Goal: Information Seeking & Learning: Learn about a topic

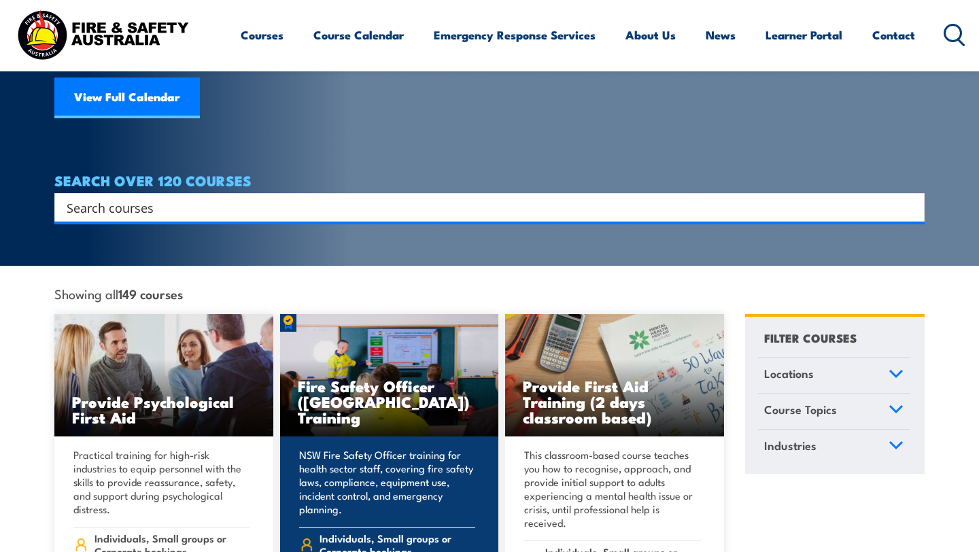
scroll to position [166, 0]
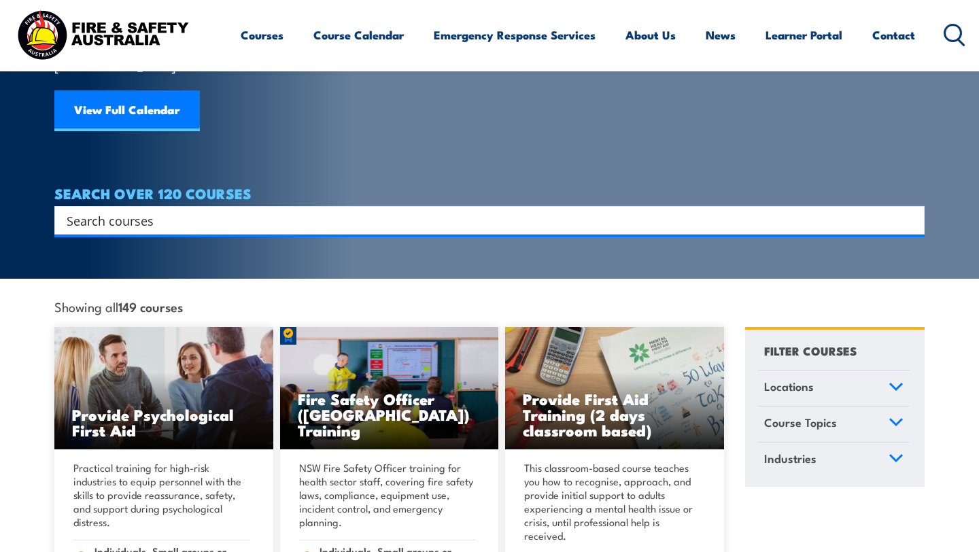
click at [349, 210] on input "Search input" at bounding box center [481, 220] width 828 height 20
paste input "PUA50513"
type input "PUA50513"
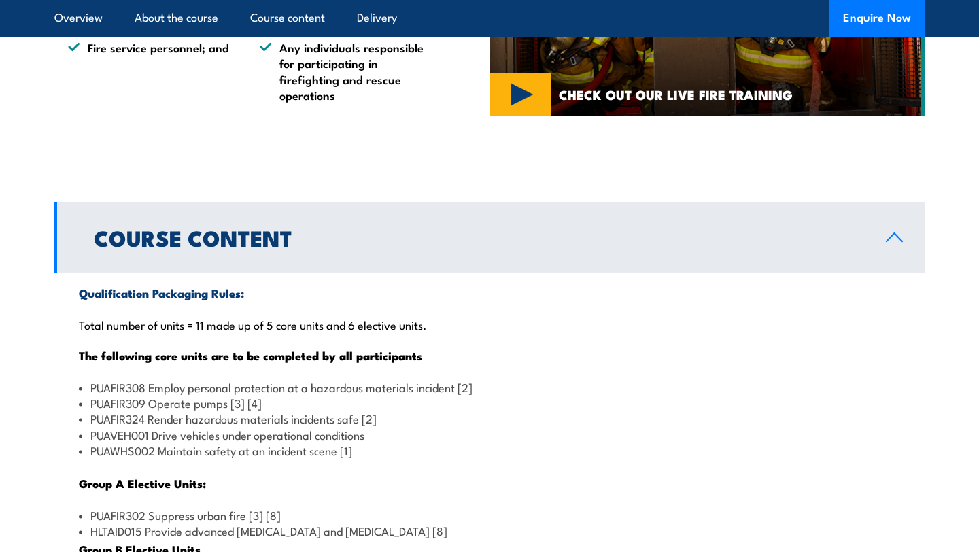
scroll to position [1048, 0]
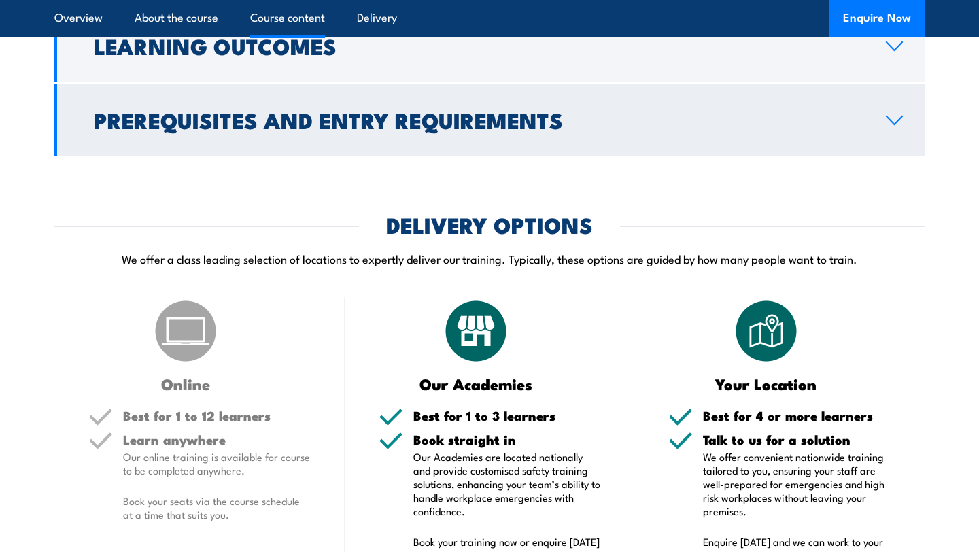
click at [412, 129] on h2 "Prerequisites and Entry Requirements" at bounding box center [479, 119] width 770 height 19
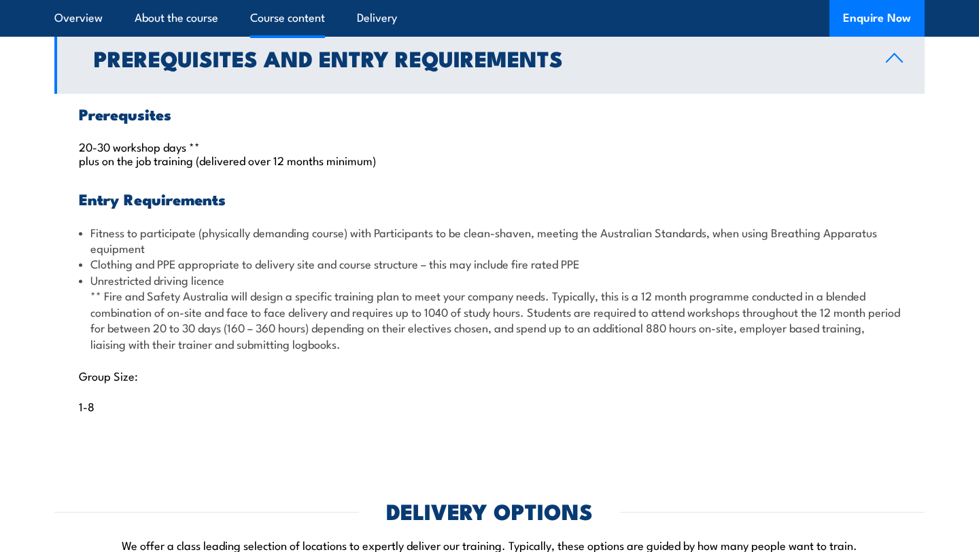
scroll to position [1358, 0]
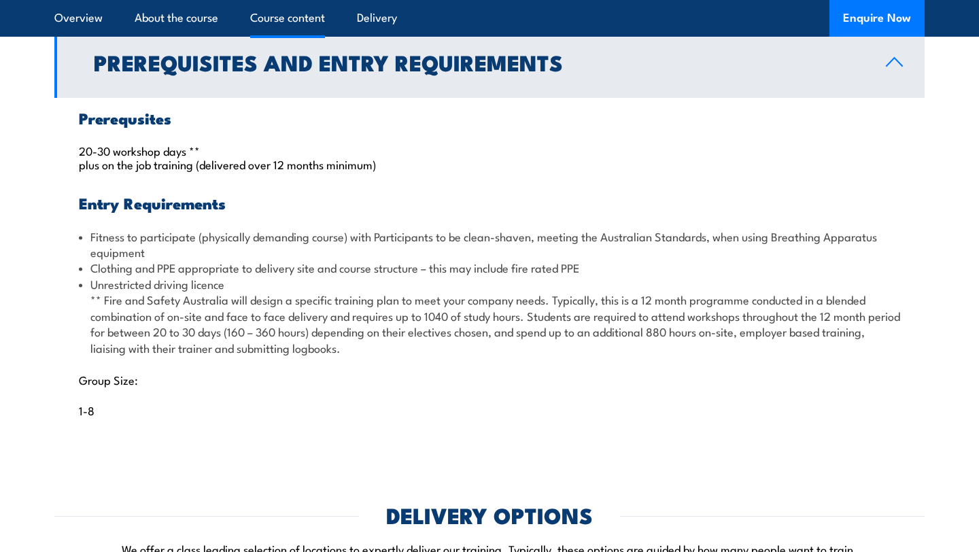
click at [455, 71] on h2 "Prerequisites and Entry Requirements" at bounding box center [479, 61] width 770 height 19
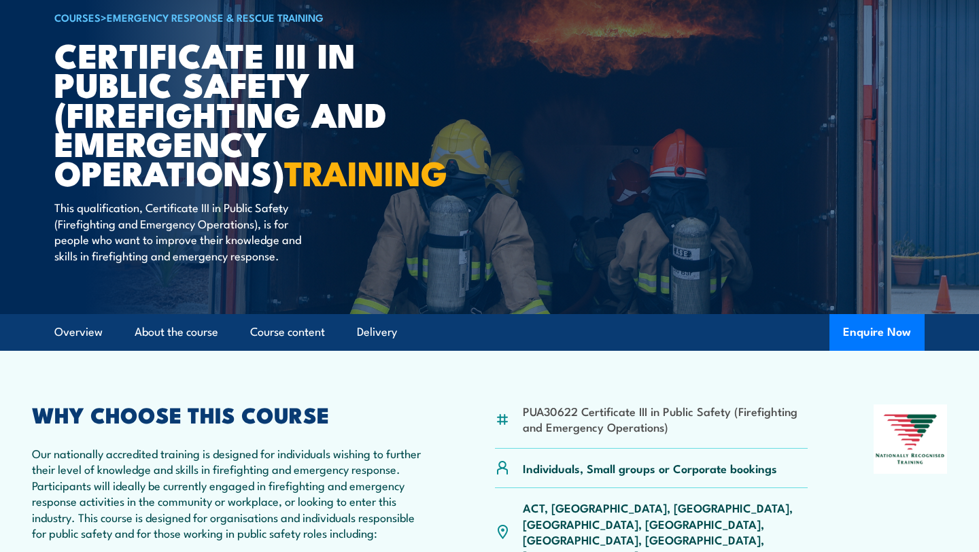
scroll to position [0, 0]
